Goal: Information Seeking & Learning: Check status

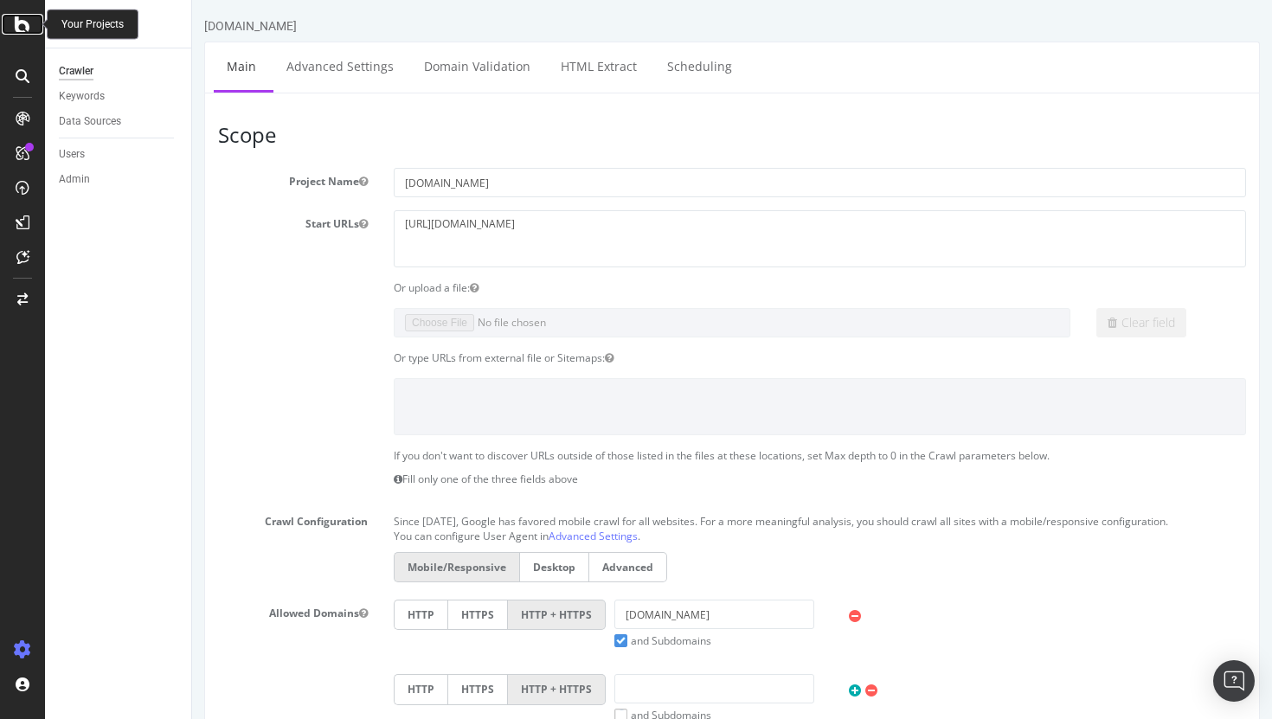
click at [29, 26] on icon at bounding box center [23, 24] width 16 height 21
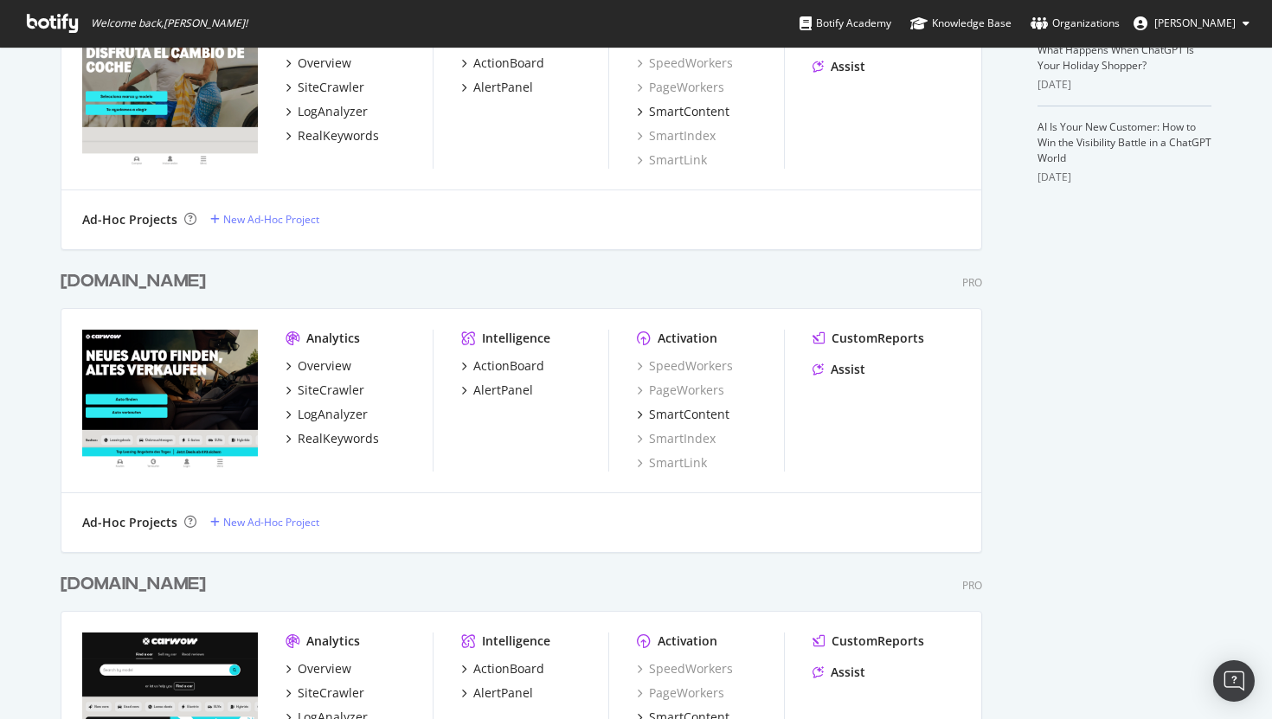
scroll to position [573, 0]
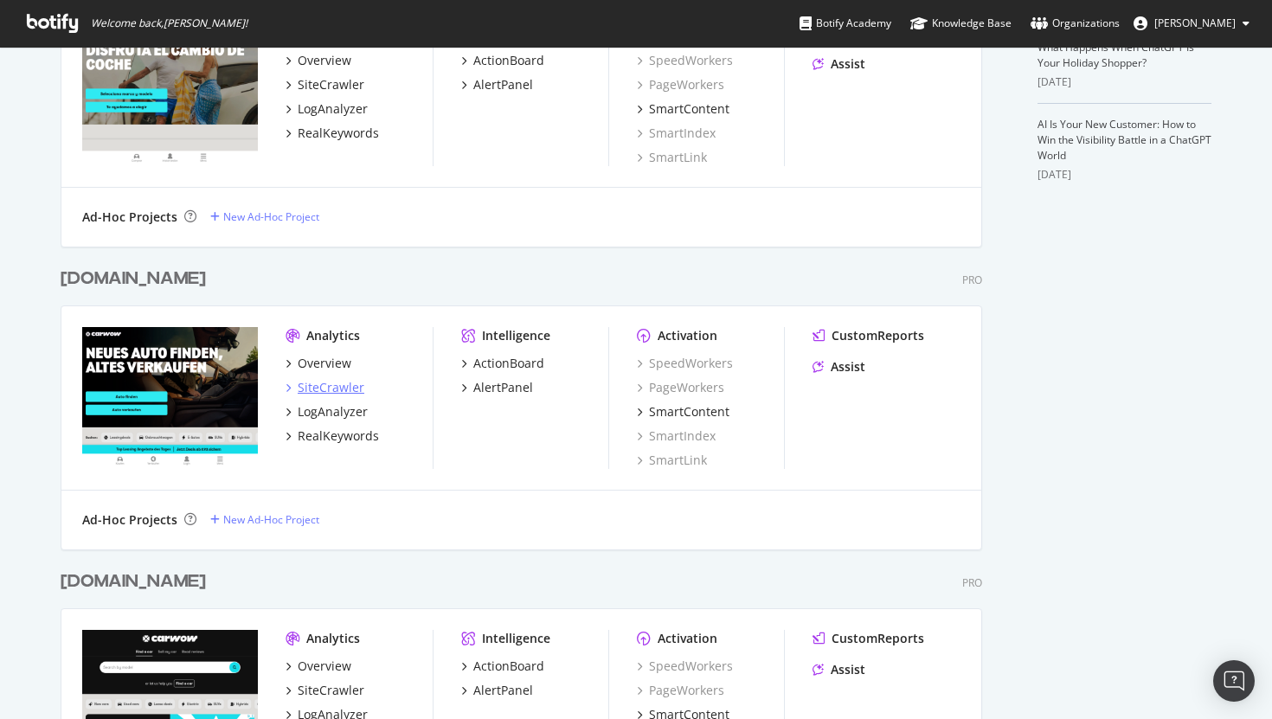
click at [337, 393] on div "SiteCrawler" at bounding box center [331, 387] width 67 height 17
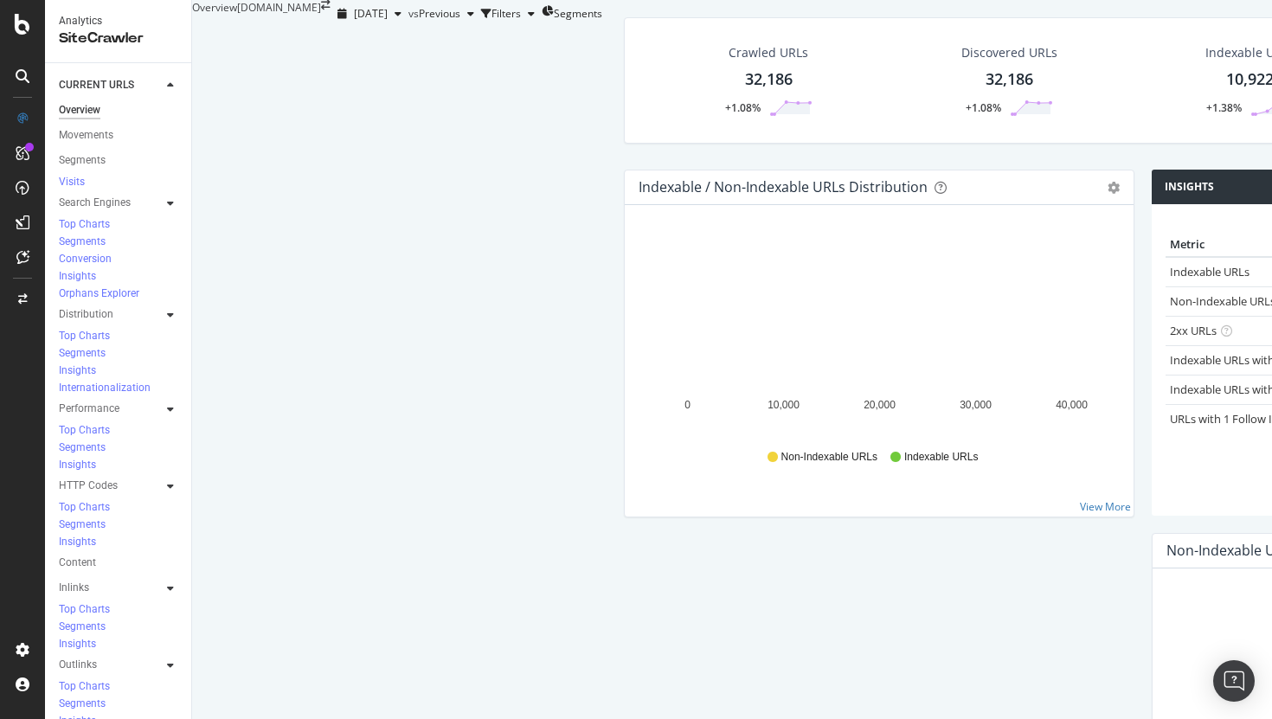
scroll to position [55, 0]
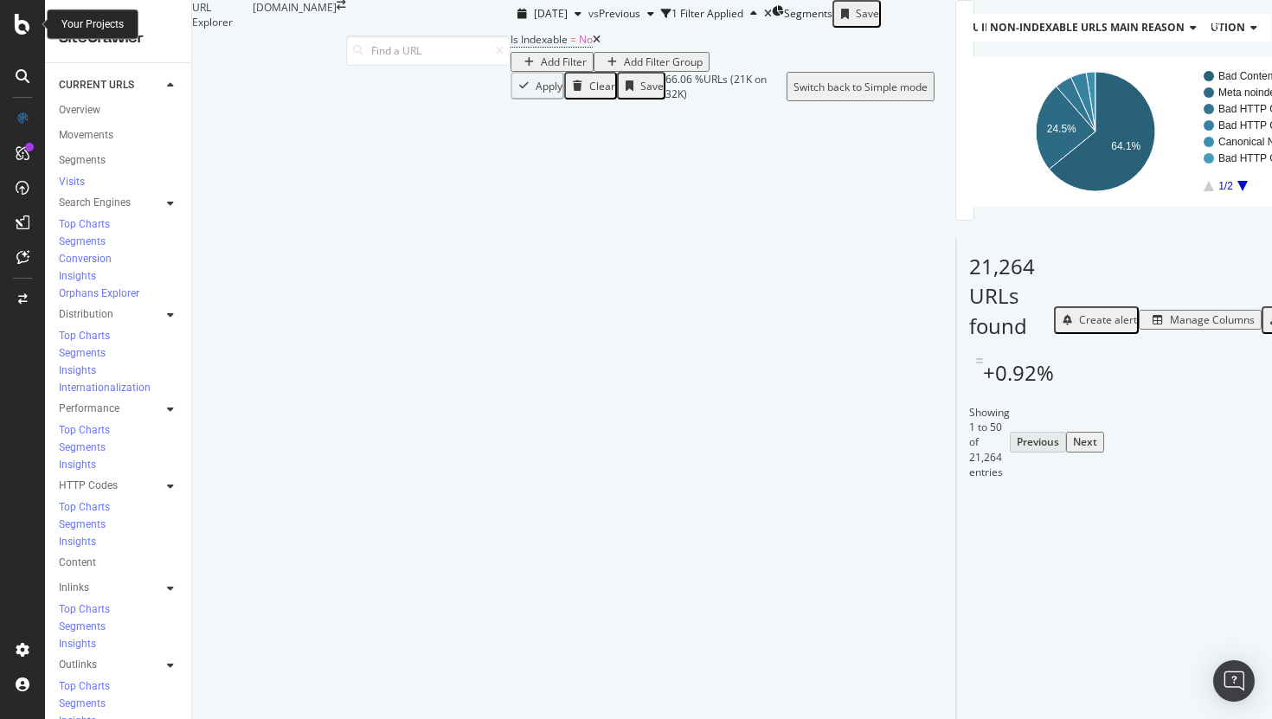
click at [17, 21] on icon at bounding box center [23, 24] width 16 height 21
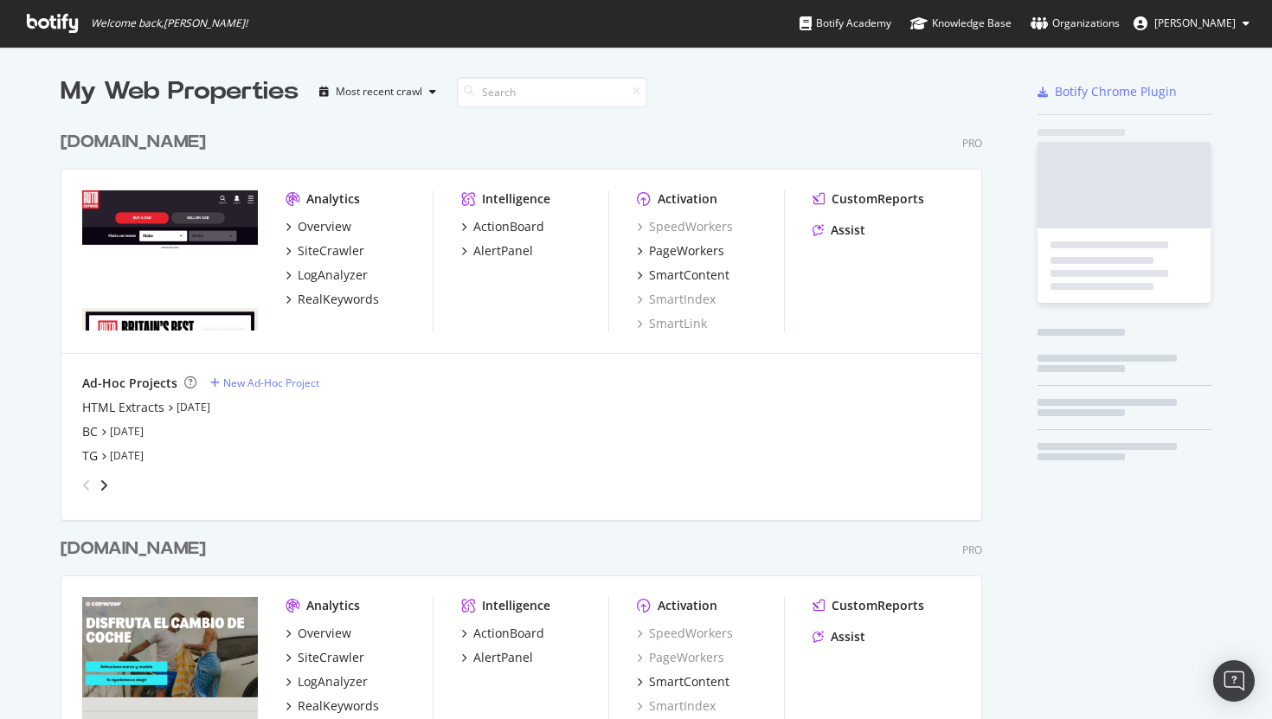
scroll to position [719, 1272]
